Goal: Find specific fact: Locate a discrete piece of known information

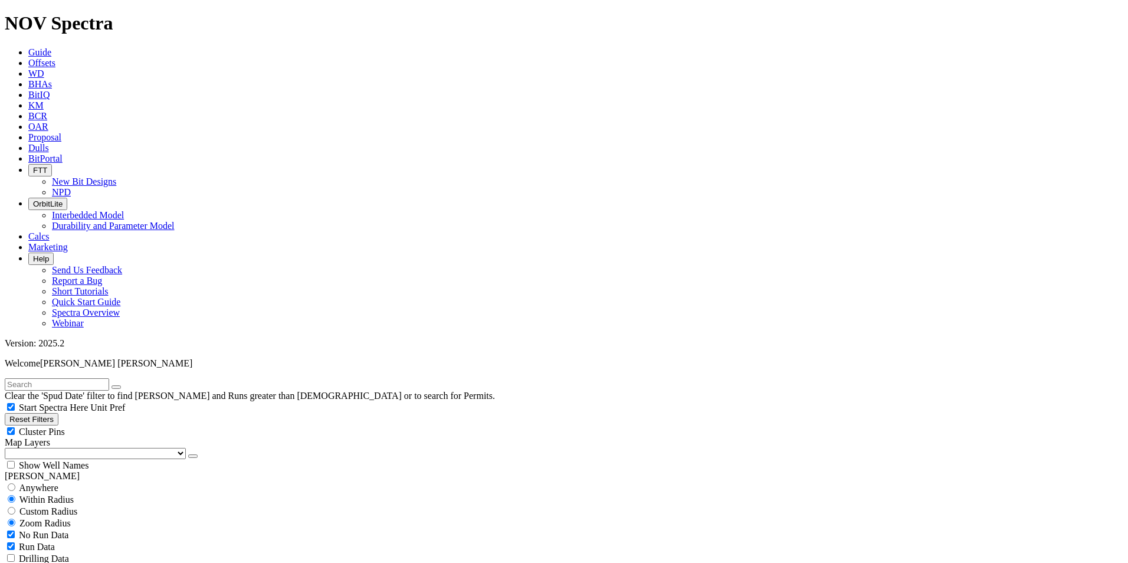
click at [109, 378] on input "text" at bounding box center [57, 384] width 104 height 12
paste input "A300465"
type input "A300465"
click at [133, 385] on button "submit" at bounding box center [127, 387] width 9 height 4
click at [31, 483] on span "Anywhere" at bounding box center [39, 488] width 40 height 10
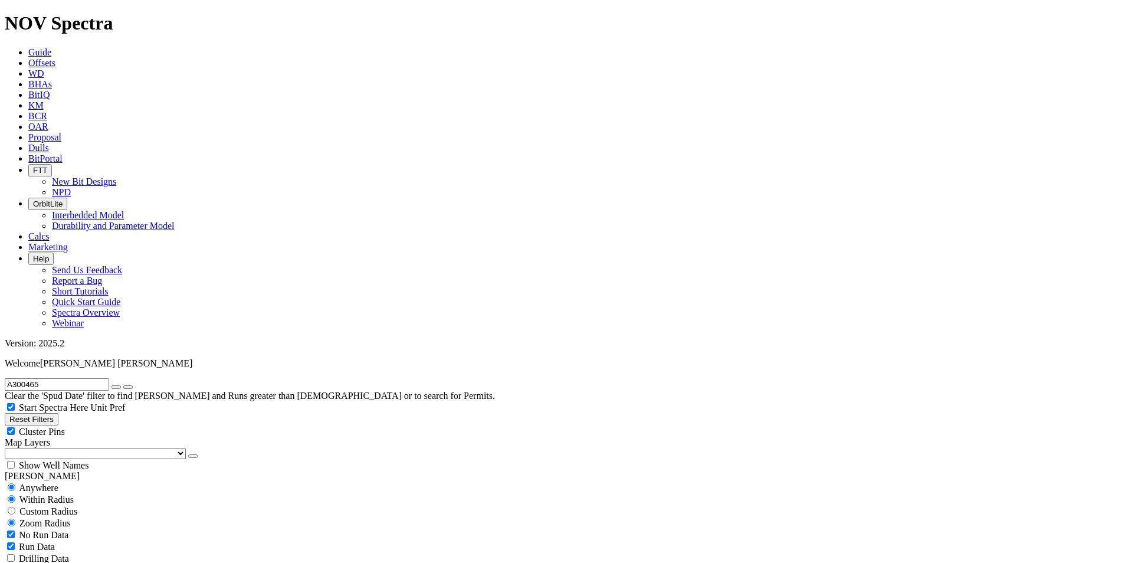
radio input "true"
radio input "false"
